Goal: Navigation & Orientation: Find specific page/section

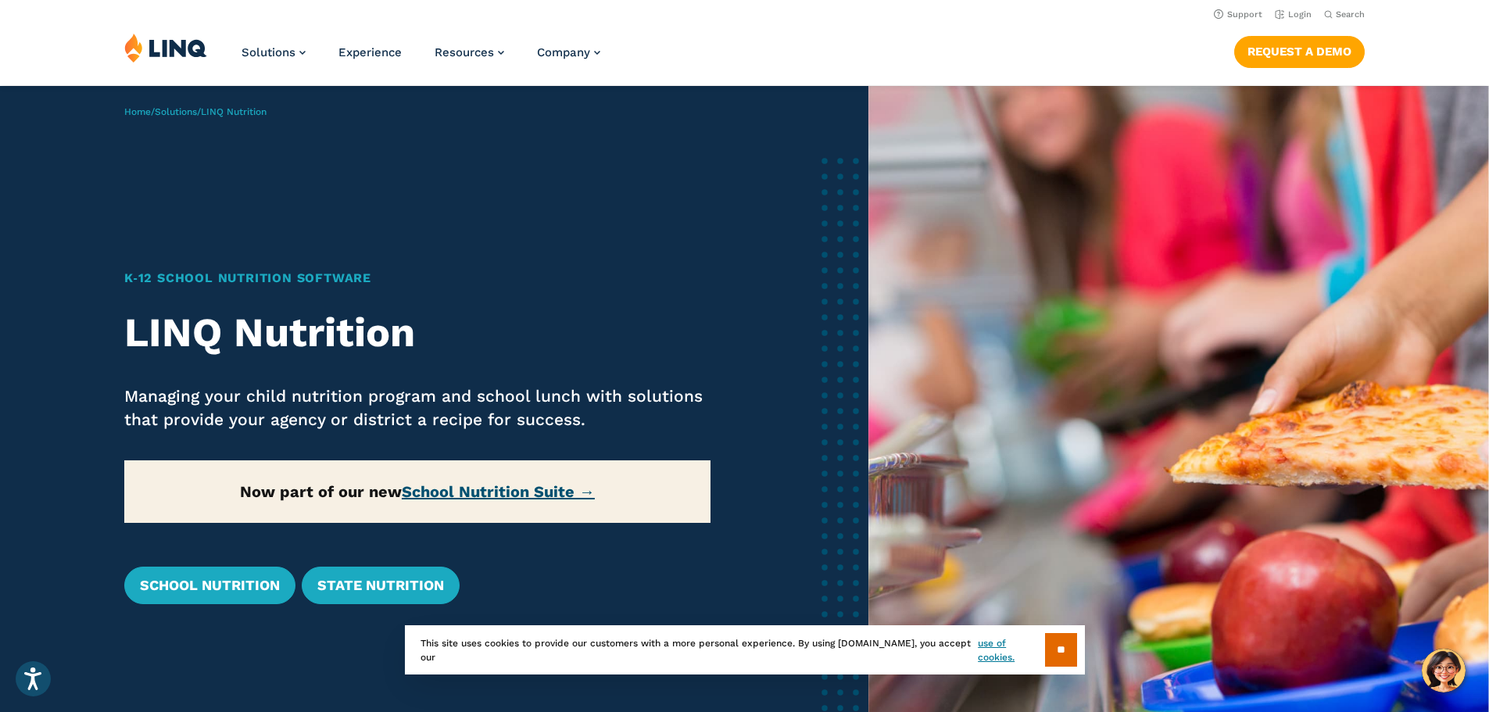
click at [553, 491] on link "School Nutrition Suite →" at bounding box center [498, 491] width 193 height 19
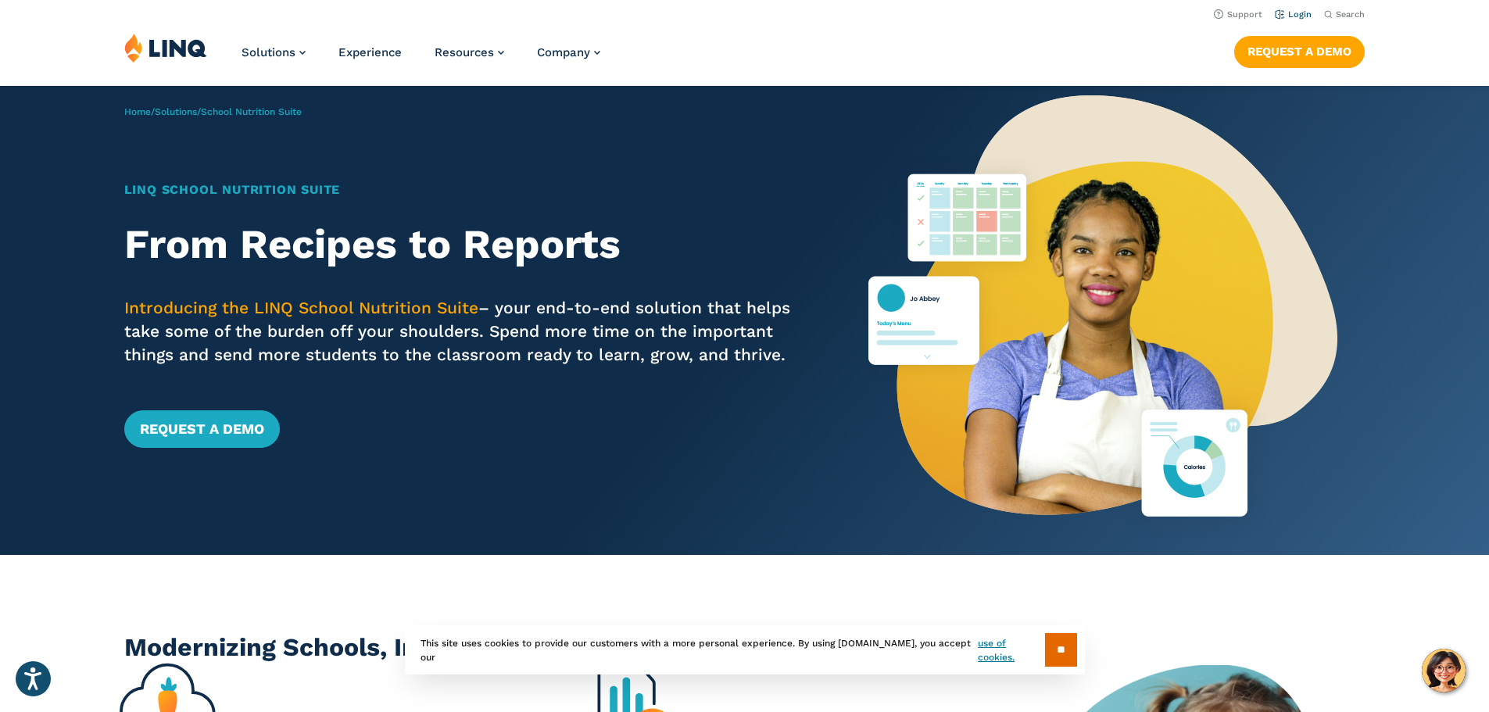
click at [1288, 9] on link "Login" at bounding box center [1292, 14] width 37 height 10
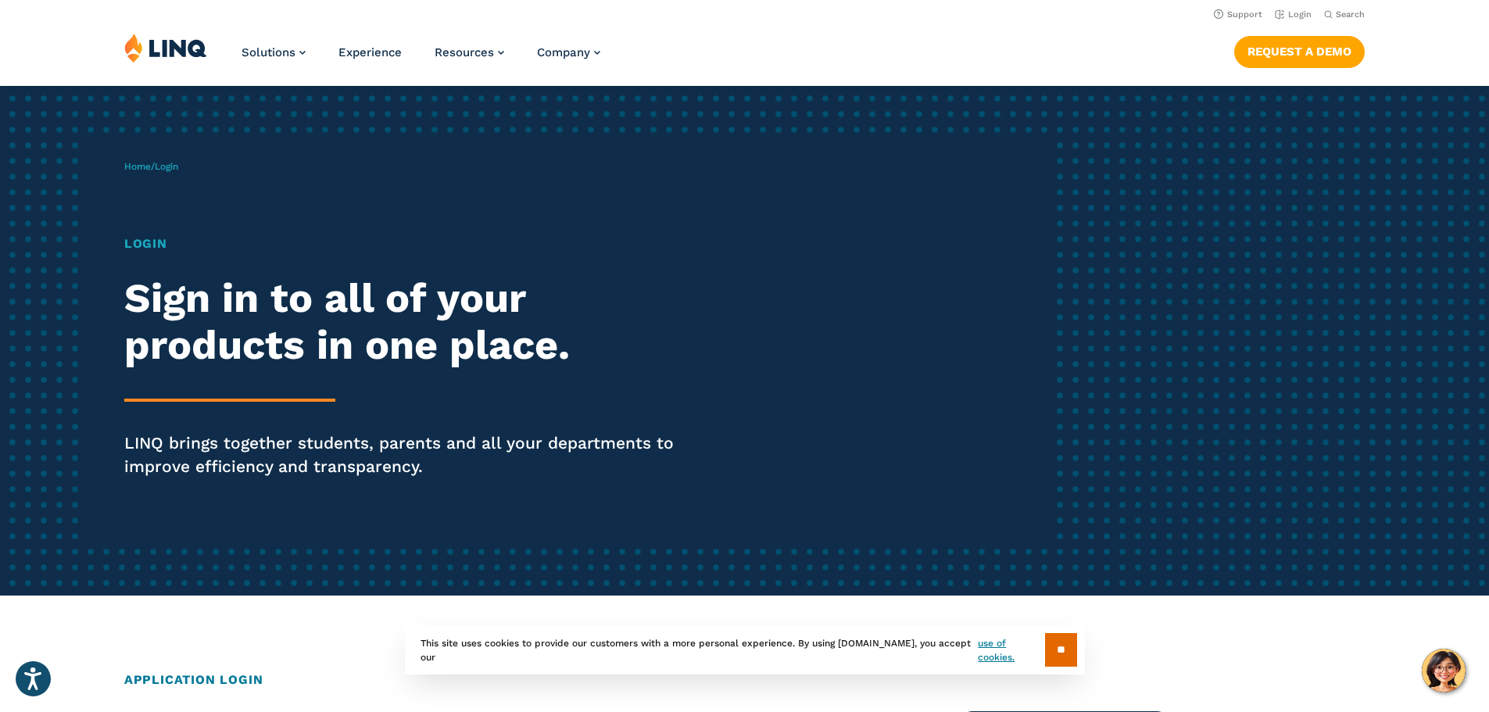
click at [168, 166] on span "Login" at bounding box center [166, 166] width 23 height 11
click at [160, 245] on h1 "Login" at bounding box center [411, 243] width 574 height 19
click at [1285, 14] on link "Login" at bounding box center [1292, 14] width 37 height 10
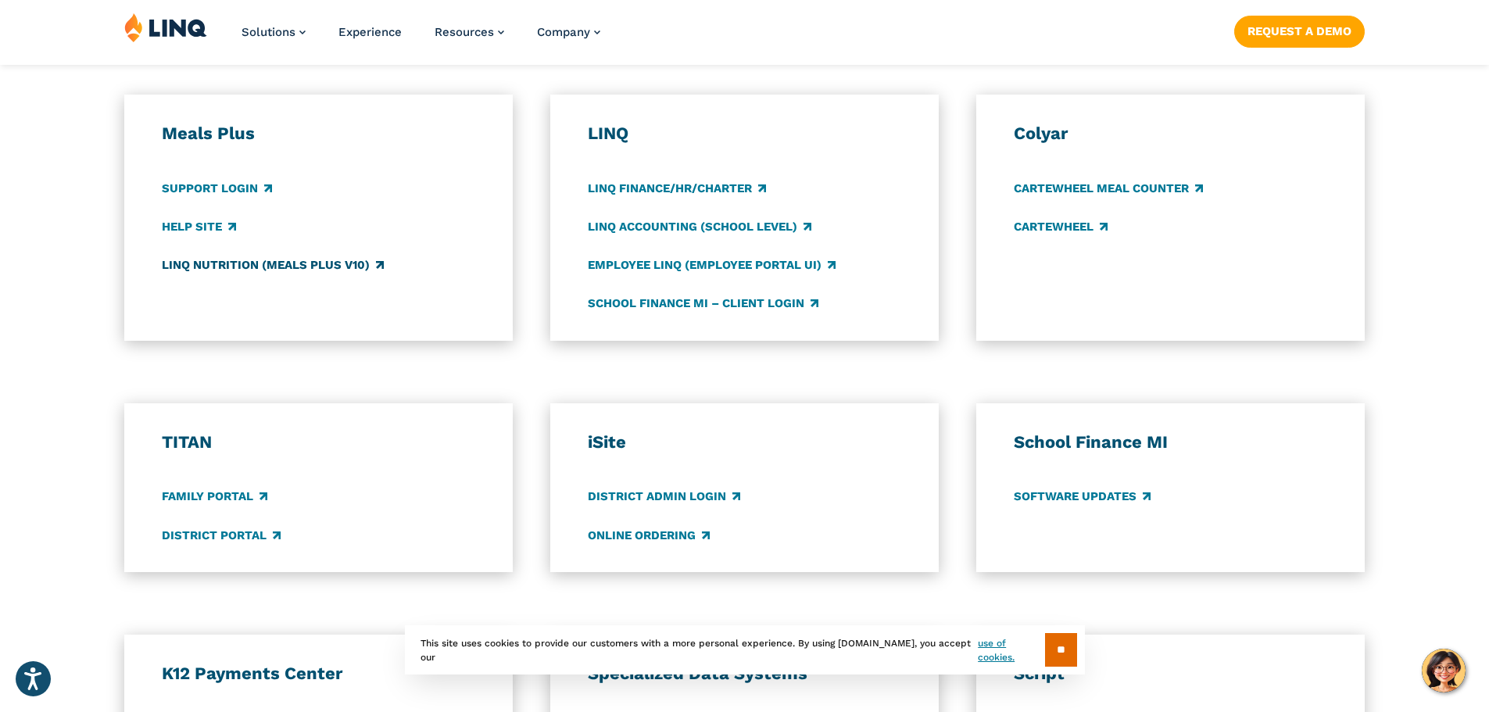
scroll to position [860, 0]
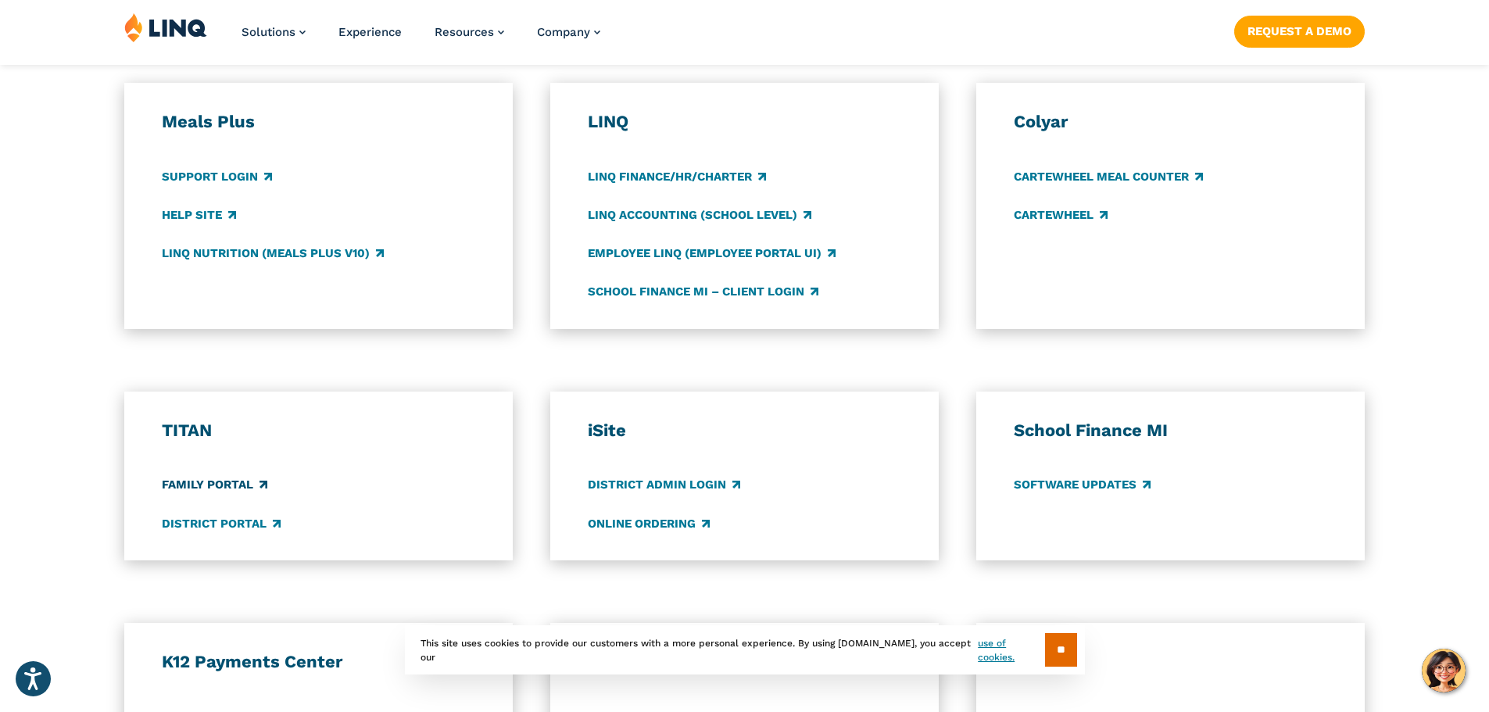
click at [252, 484] on link "Family Portal" at bounding box center [214, 485] width 105 height 17
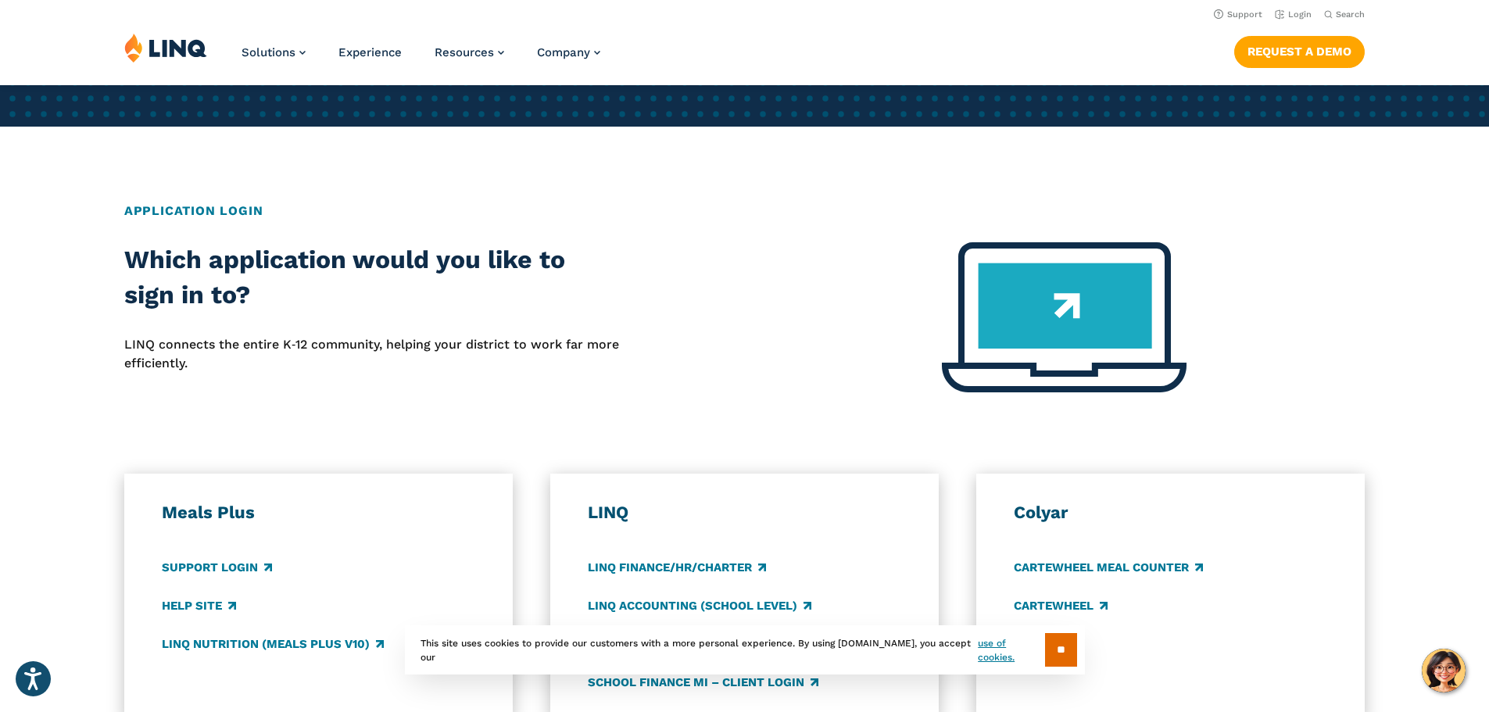
scroll to position [313, 0]
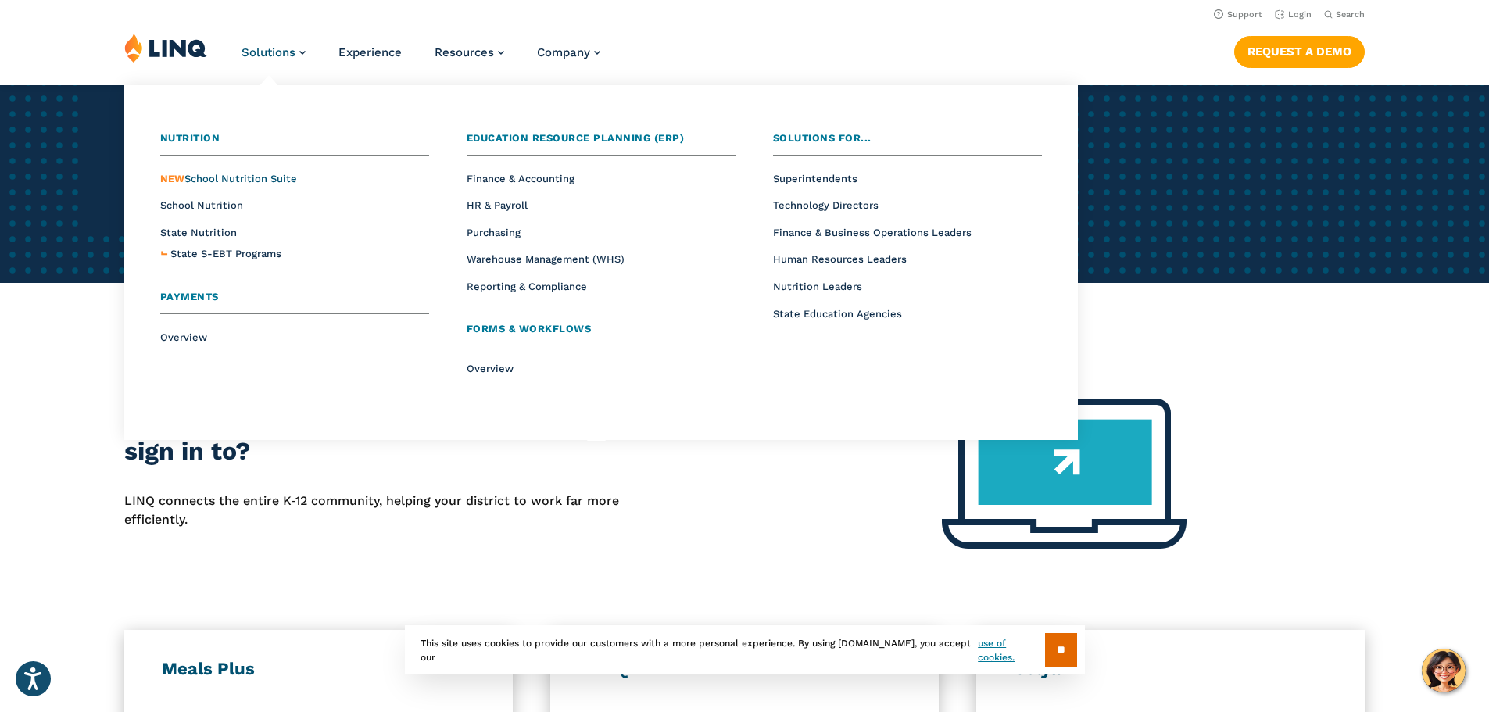
click at [231, 178] on span "NEW School Nutrition Suite" at bounding box center [228, 179] width 137 height 12
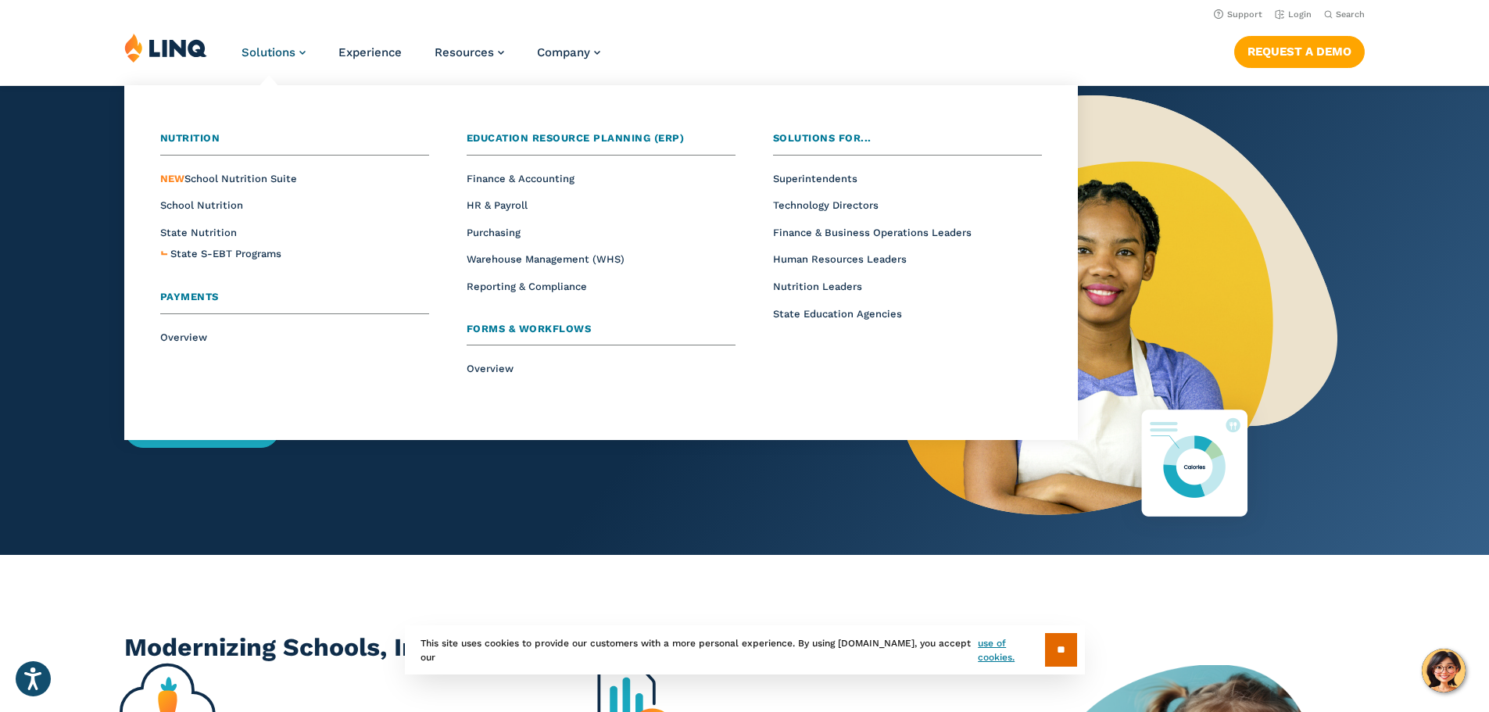
click at [295, 52] on link "Solutions" at bounding box center [273, 52] width 64 height 14
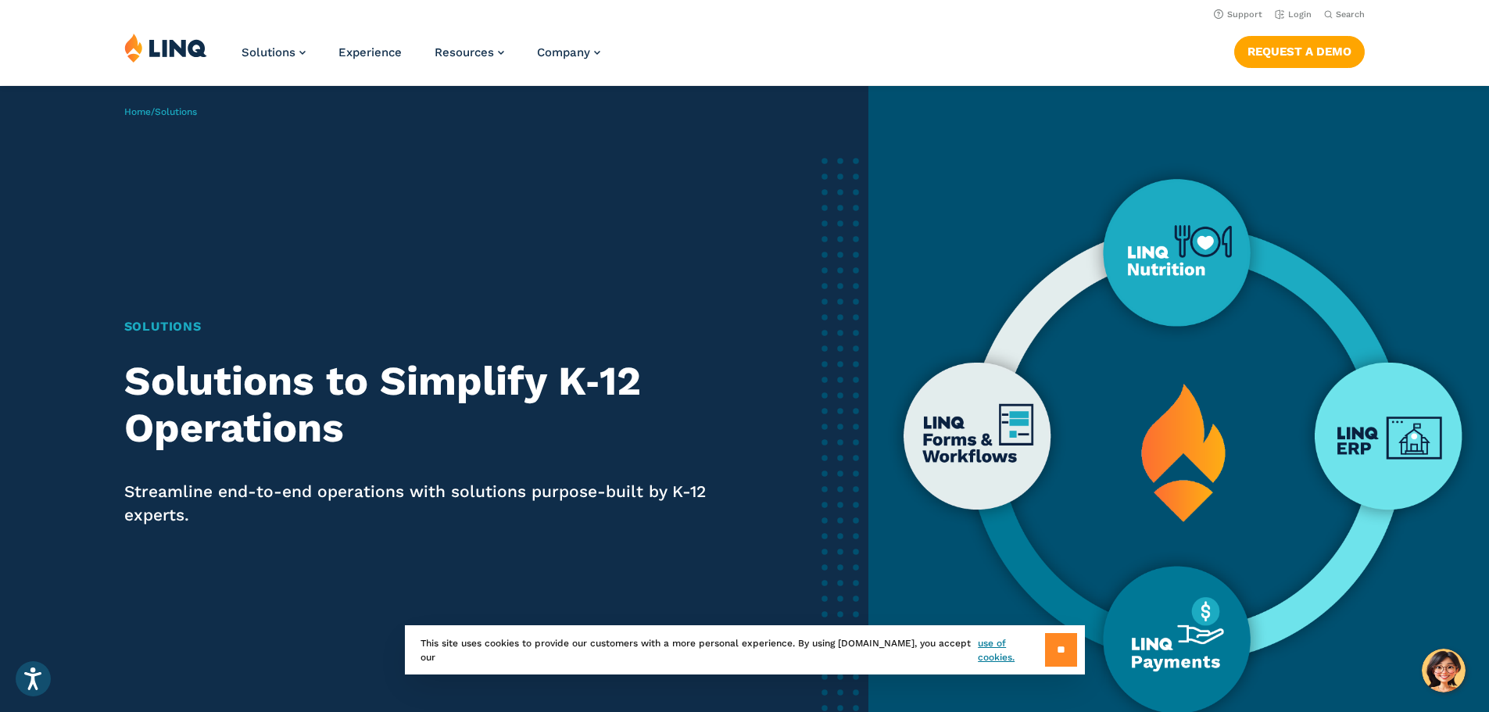
click at [1061, 652] on input "**" at bounding box center [1061, 650] width 32 height 34
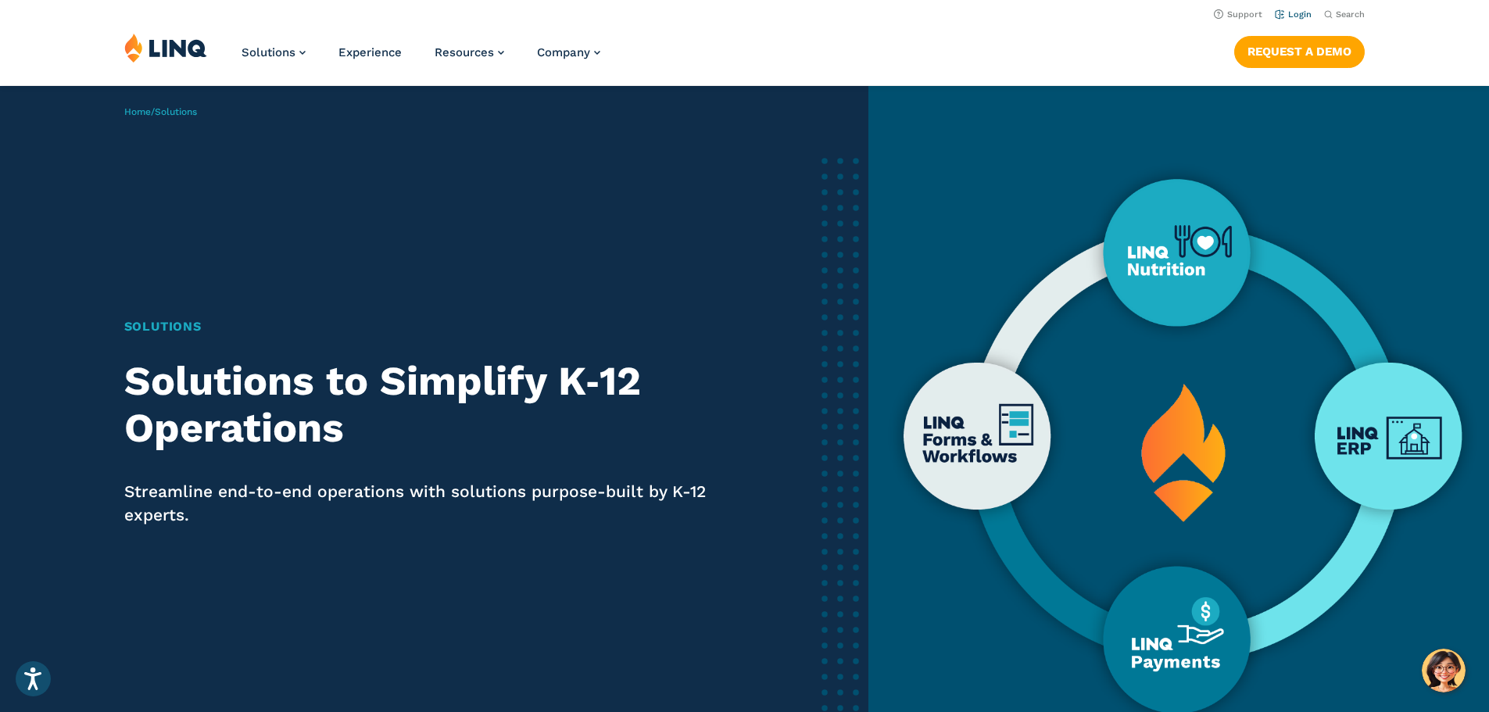
click at [1301, 17] on link "Login" at bounding box center [1292, 14] width 37 height 10
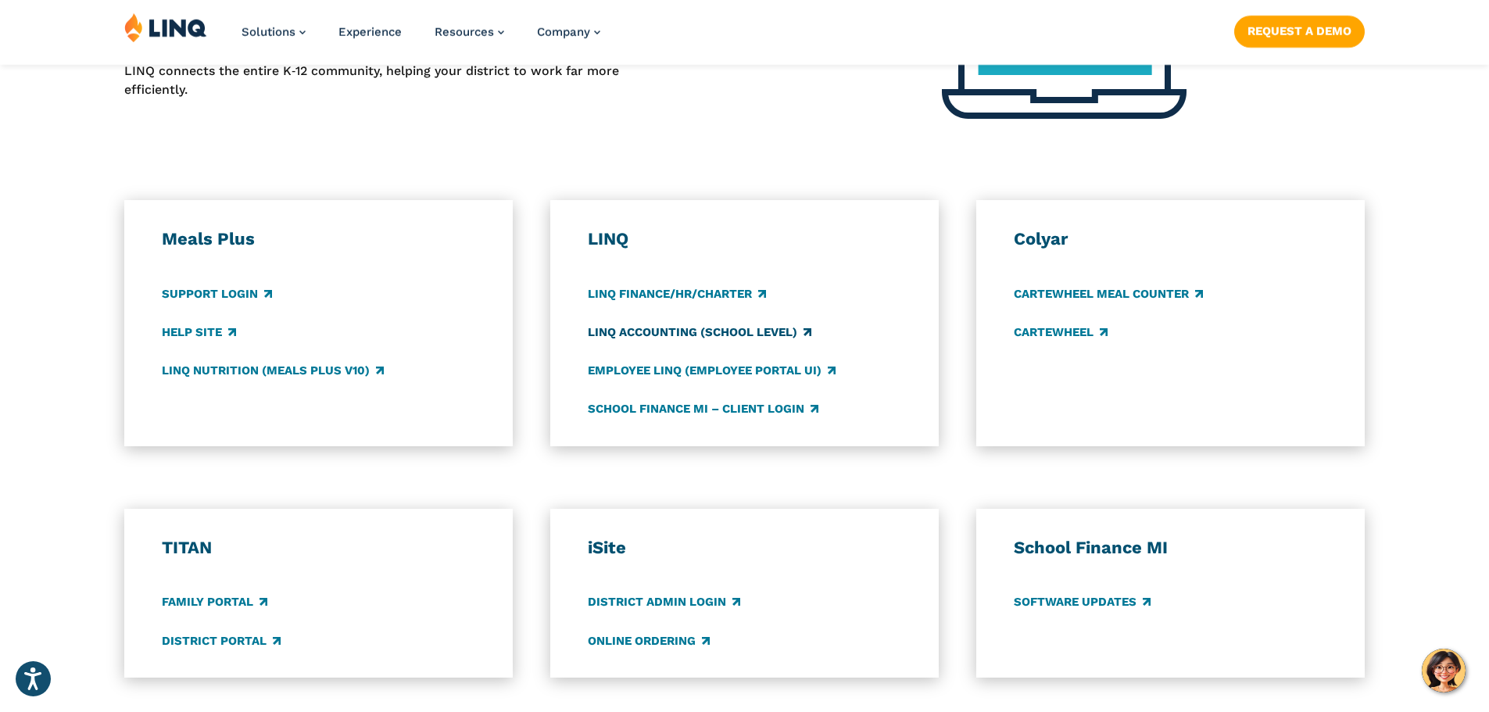
scroll to position [781, 0]
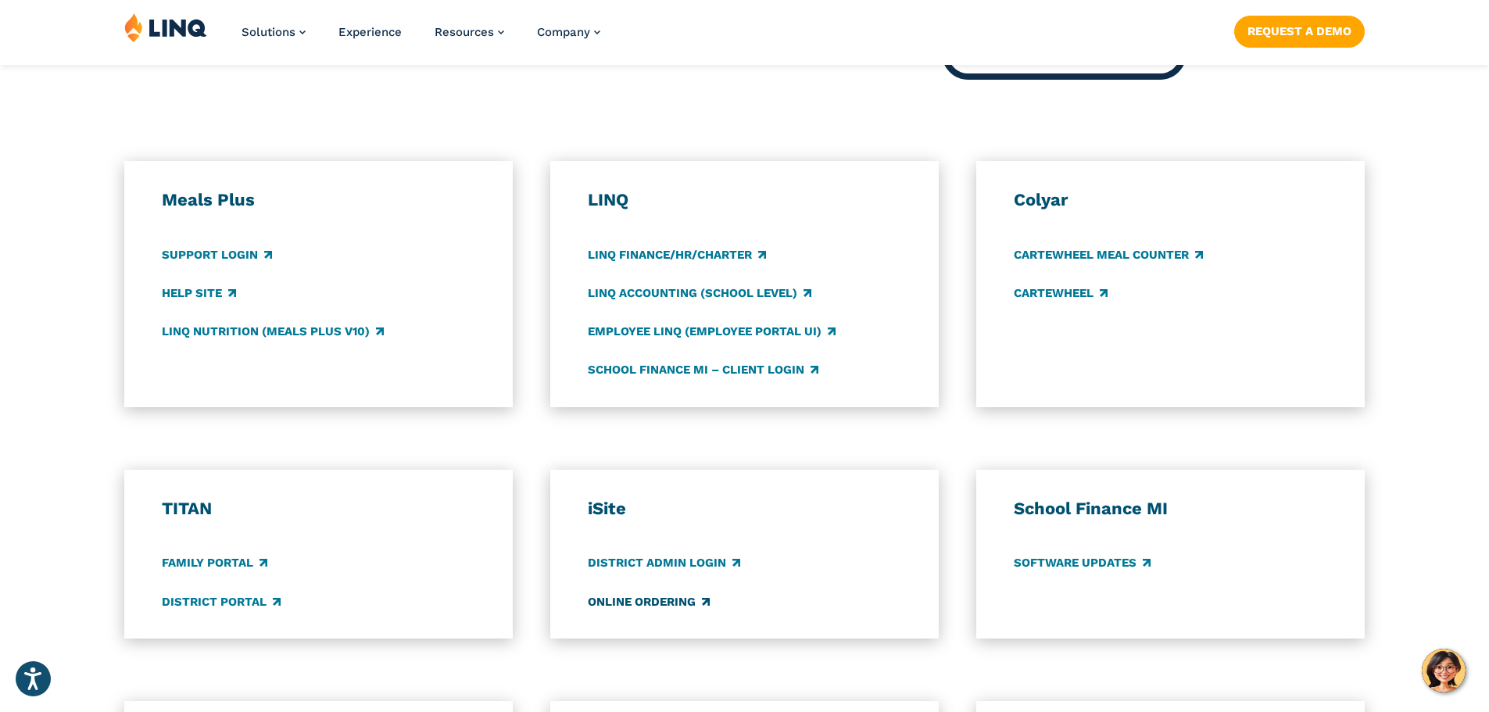
click at [692, 597] on link "Online Ordering" at bounding box center [649, 601] width 122 height 17
